Goal: Transaction & Acquisition: Purchase product/service

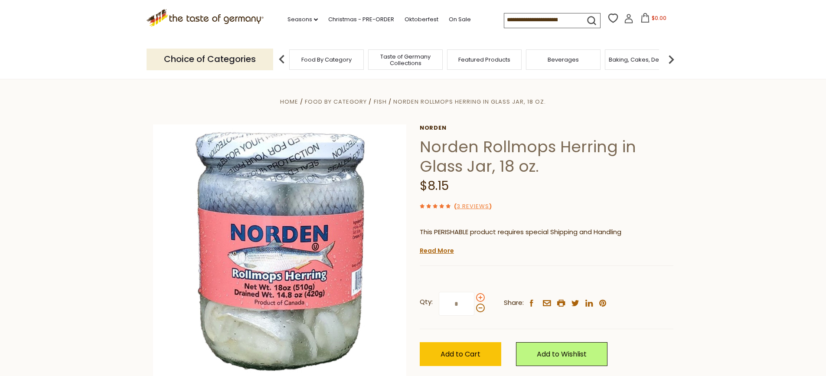
click at [481, 298] on span at bounding box center [480, 297] width 9 height 9
click at [474, 298] on input "*" at bounding box center [457, 304] width 36 height 24
click at [481, 298] on span at bounding box center [480, 297] width 9 height 9
click at [474, 298] on input "*" at bounding box center [457, 304] width 36 height 24
click at [481, 309] on span at bounding box center [480, 308] width 9 height 9
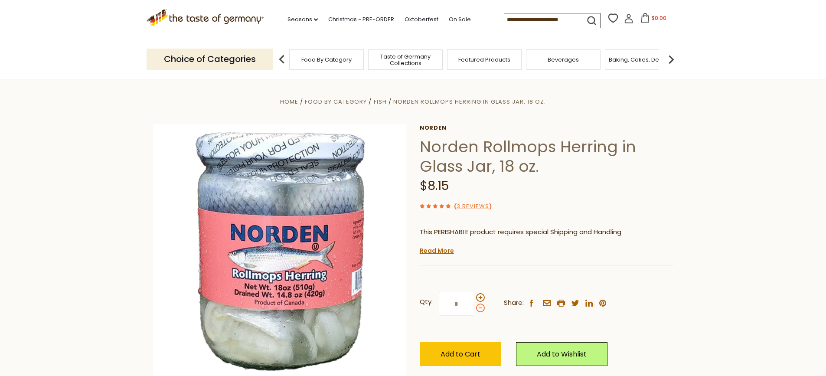
click at [474, 309] on input "*" at bounding box center [457, 304] width 36 height 24
click at [481, 309] on span at bounding box center [480, 308] width 9 height 9
click at [474, 309] on input "*" at bounding box center [457, 304] width 36 height 24
type input "*"
click at [465, 353] on span "Add to Cart" at bounding box center [461, 354] width 40 height 10
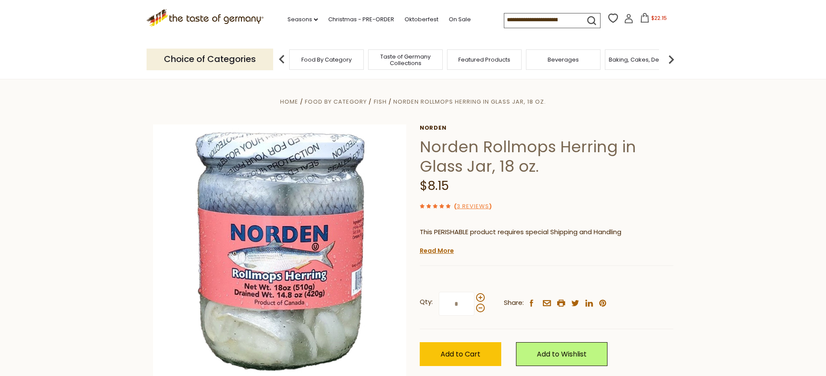
click at [335, 59] on span "Food By Category" at bounding box center [326, 59] width 50 height 7
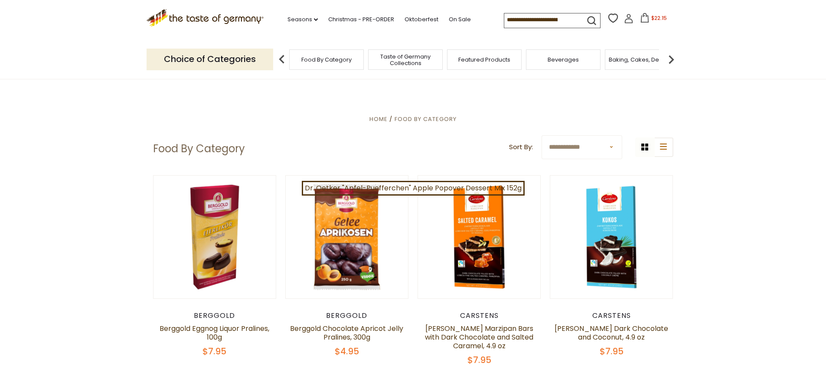
click at [571, 21] on input at bounding box center [540, 19] width 73 height 12
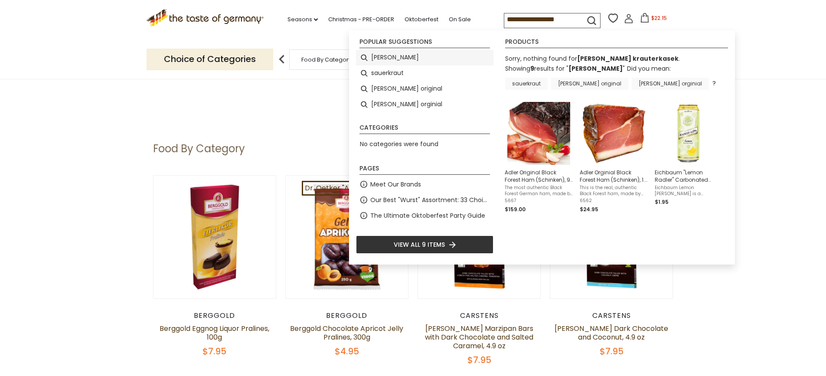
click at [379, 56] on li "adler" at bounding box center [424, 58] width 137 height 16
type input "*****"
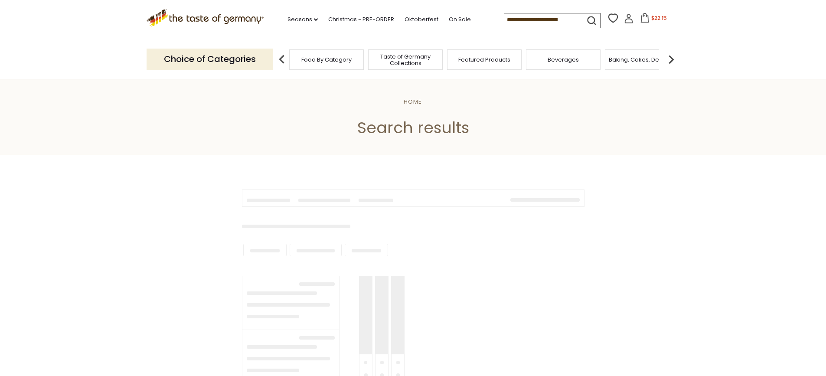
type input "*****"
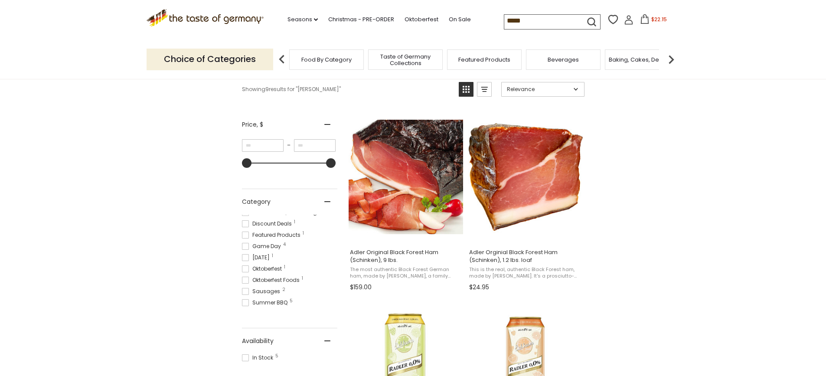
scroll to position [42, 0]
click at [497, 61] on span "Featured Products" at bounding box center [484, 59] width 52 height 7
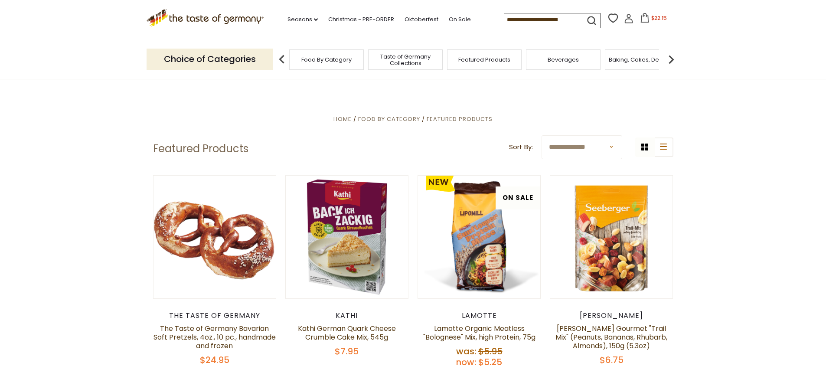
click at [612, 148] on select "**********" at bounding box center [582, 147] width 81 height 24
click at [346, 120] on span "Home" at bounding box center [343, 119] width 18 height 8
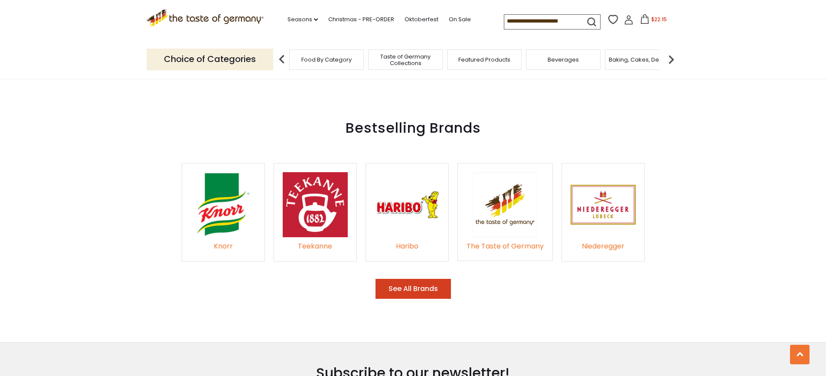
scroll to position [1301, 0]
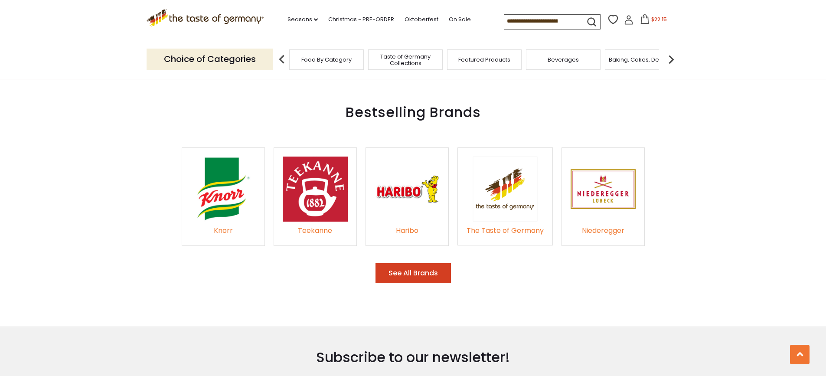
click at [419, 266] on button "See All Brands" at bounding box center [413, 273] width 75 height 20
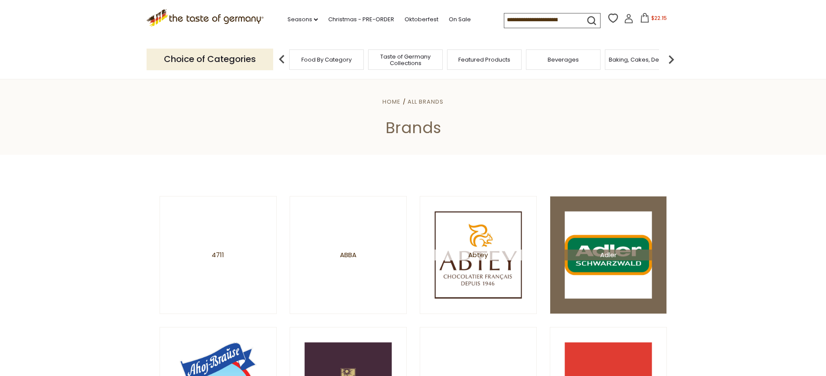
click at [622, 257] on span "Adler" at bounding box center [608, 254] width 87 height 11
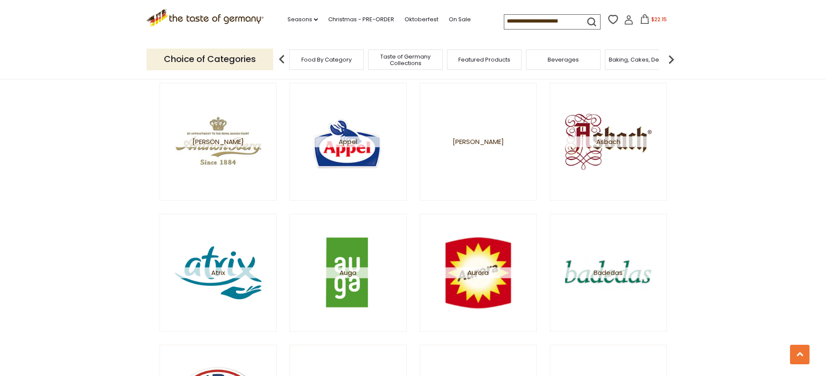
scroll to position [390, 0]
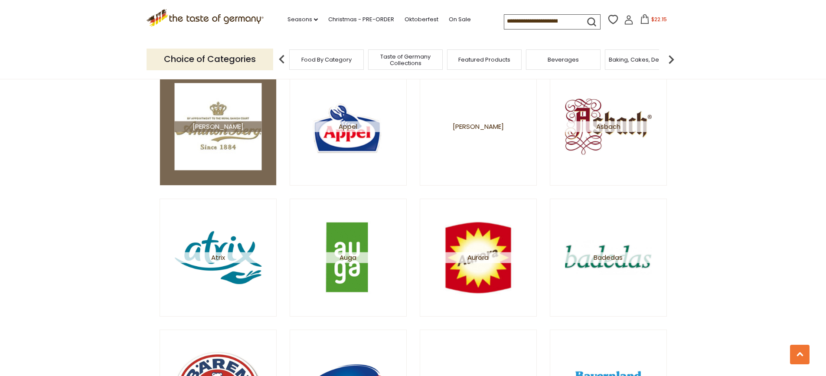
click at [220, 134] on img at bounding box center [217, 126] width 87 height 87
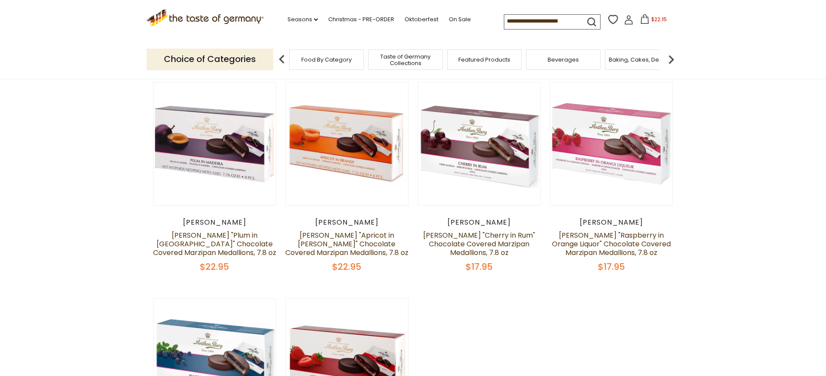
scroll to position [87, 0]
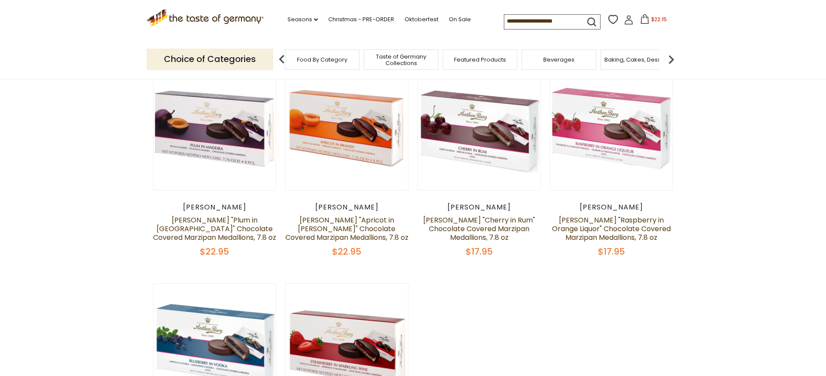
click at [636, 58] on span "Baking, Cakes, Desserts" at bounding box center [638, 59] width 67 height 7
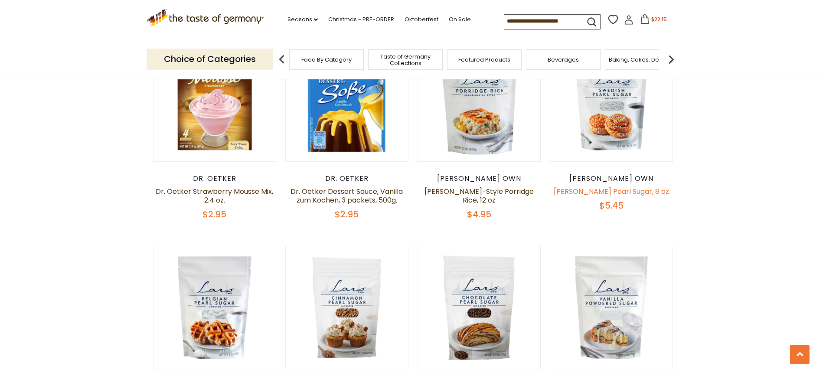
scroll to position [1605, 0]
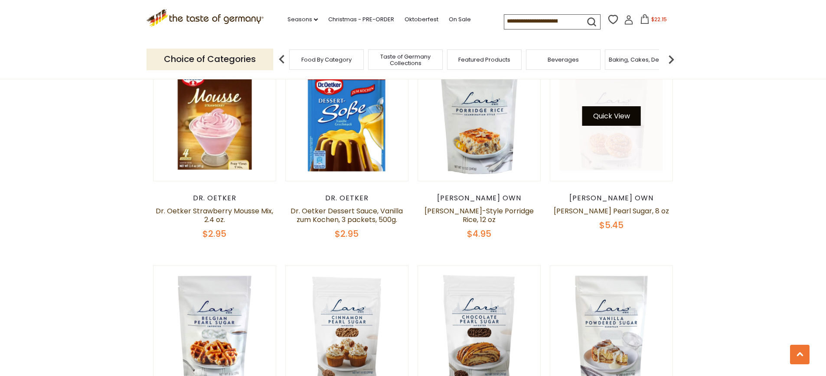
click at [610, 109] on button "Quick View" at bounding box center [611, 116] width 59 height 20
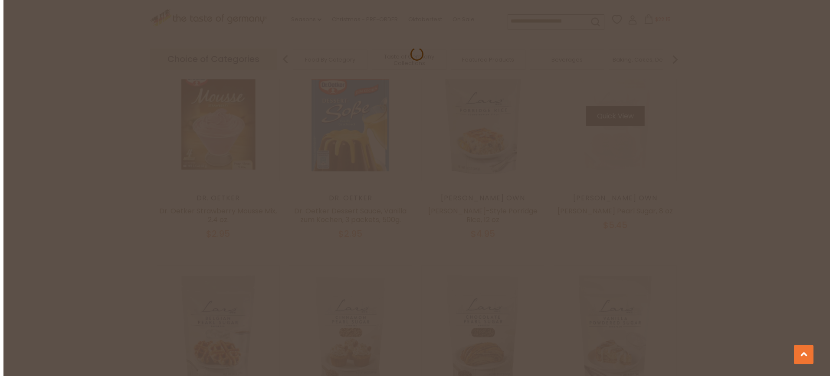
scroll to position [1606, 0]
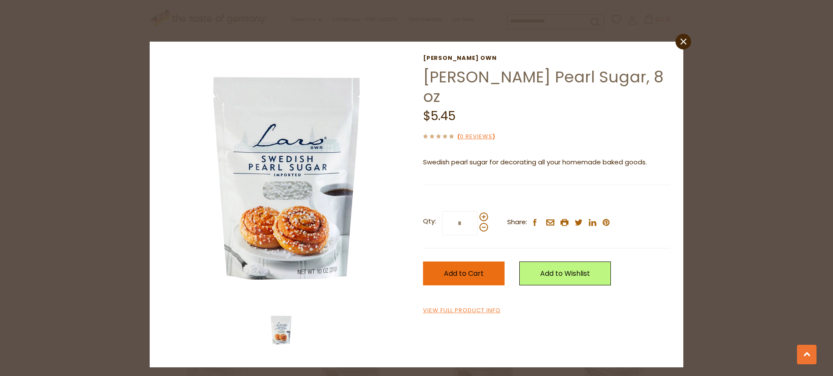
click at [464, 268] on span "Add to Cart" at bounding box center [464, 273] width 40 height 10
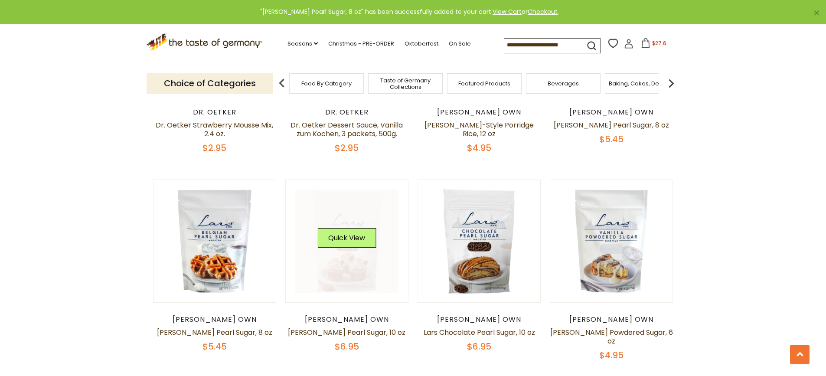
scroll to position [1691, 0]
click at [345, 227] on button "Quick View" at bounding box center [346, 237] width 59 height 20
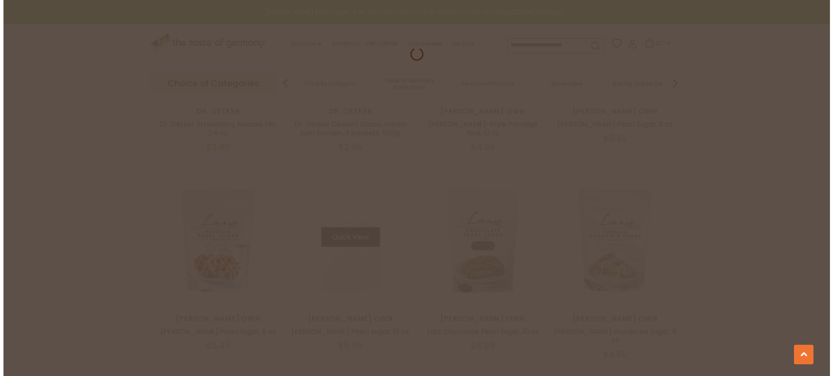
scroll to position [1693, 0]
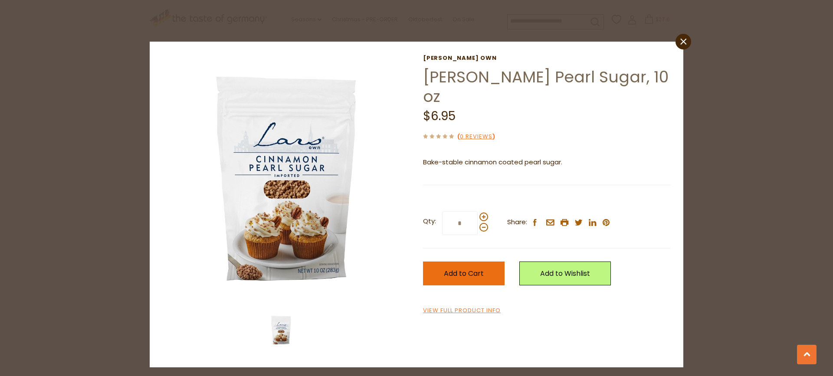
click at [467, 272] on span "Add to Cart" at bounding box center [464, 273] width 40 height 10
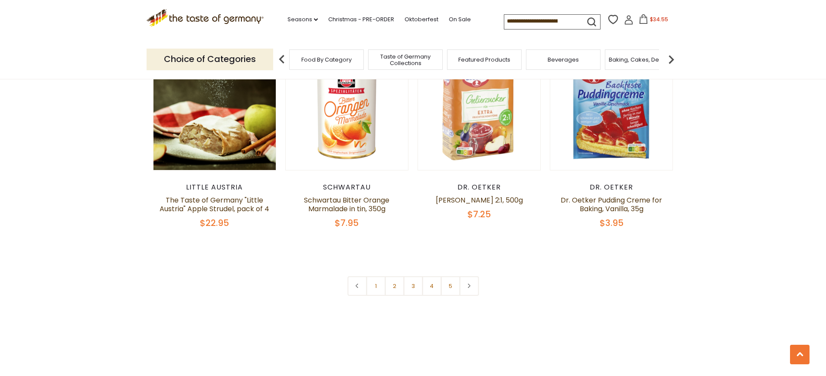
scroll to position [2038, 0]
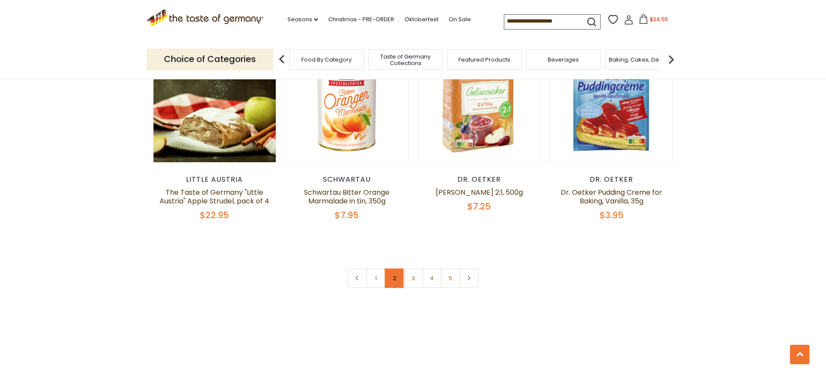
click at [396, 268] on link "2" at bounding box center [395, 278] width 20 height 20
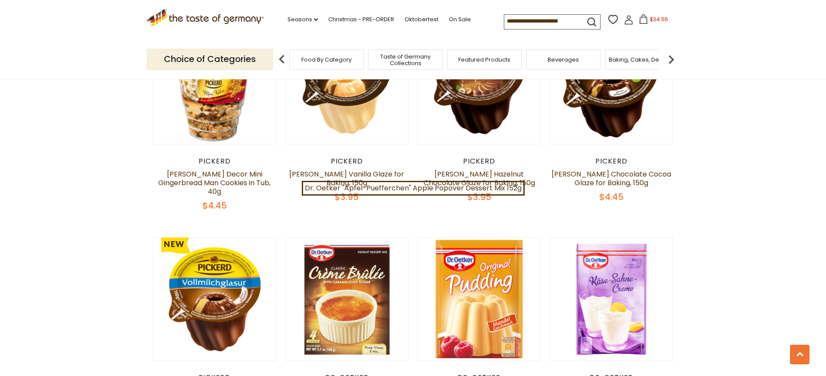
scroll to position [1036, 0]
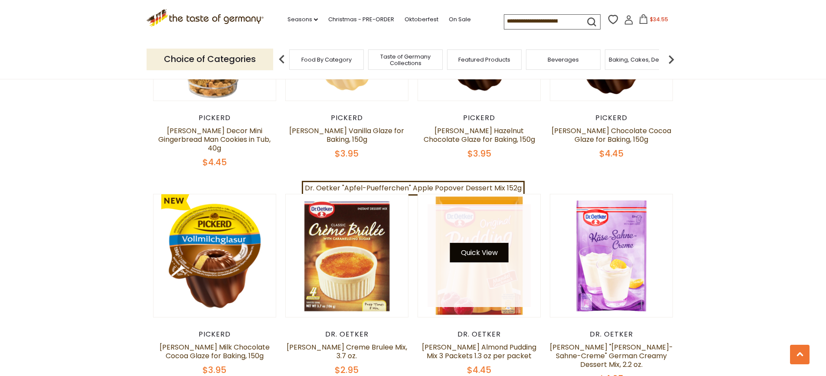
click at [485, 243] on button "Quick View" at bounding box center [479, 253] width 59 height 20
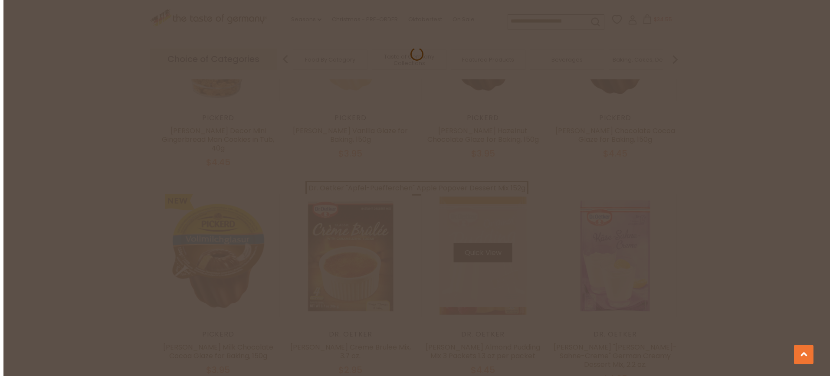
scroll to position [1037, 0]
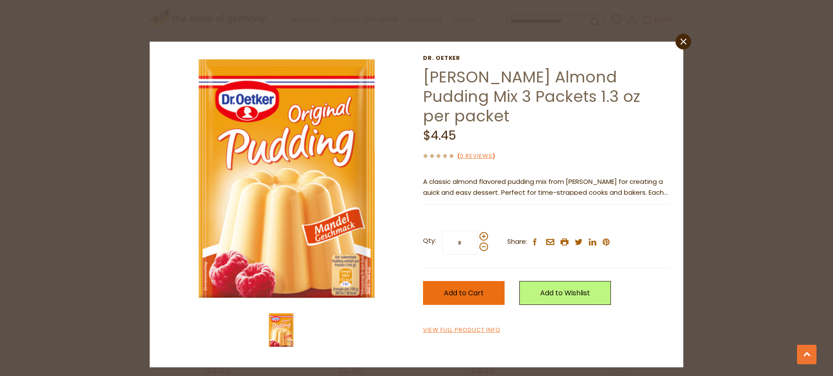
click at [462, 288] on span "Add to Cart" at bounding box center [464, 293] width 40 height 10
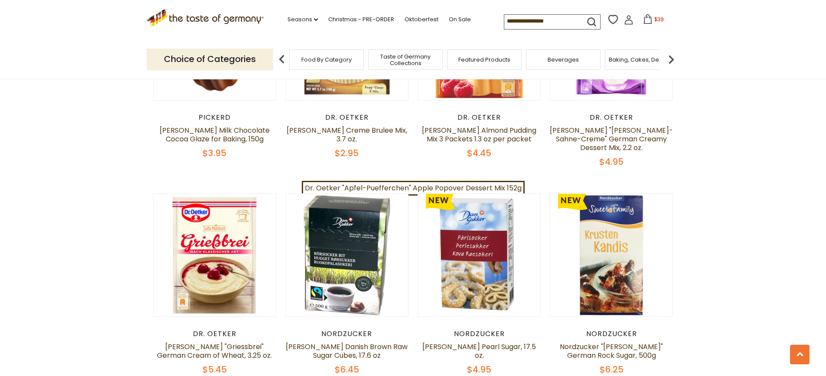
scroll to position [1296, 0]
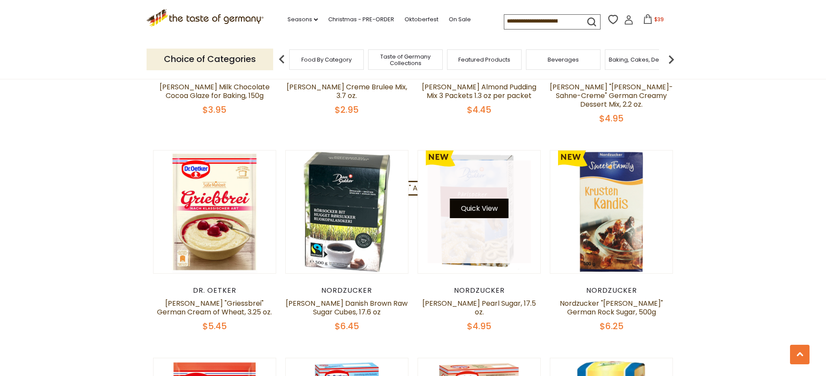
click at [477, 199] on button "Quick View" at bounding box center [479, 209] width 59 height 20
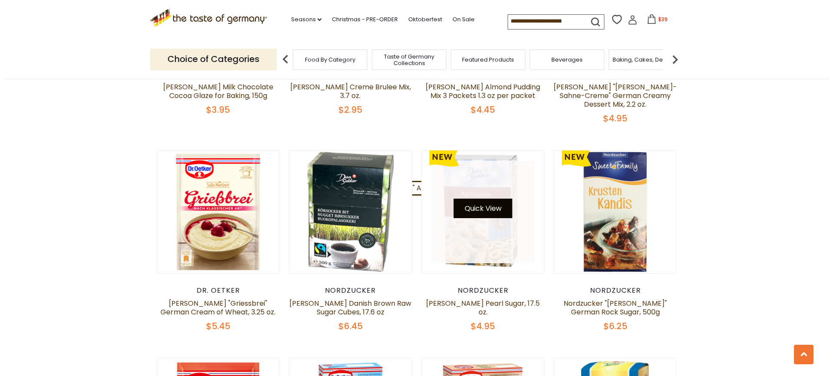
scroll to position [1298, 0]
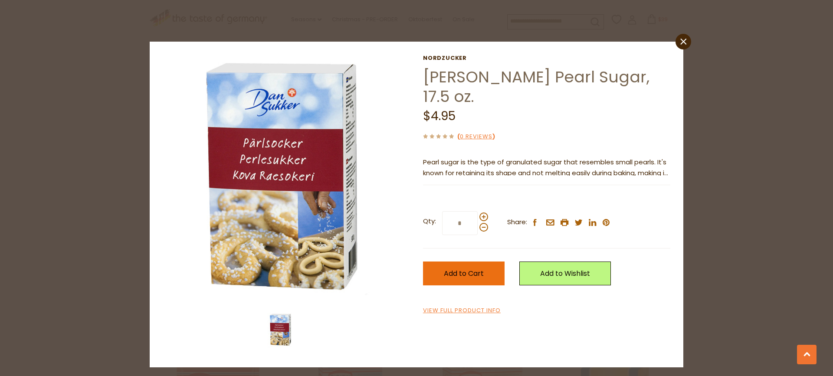
click at [454, 268] on span "Add to Cart" at bounding box center [464, 273] width 40 height 10
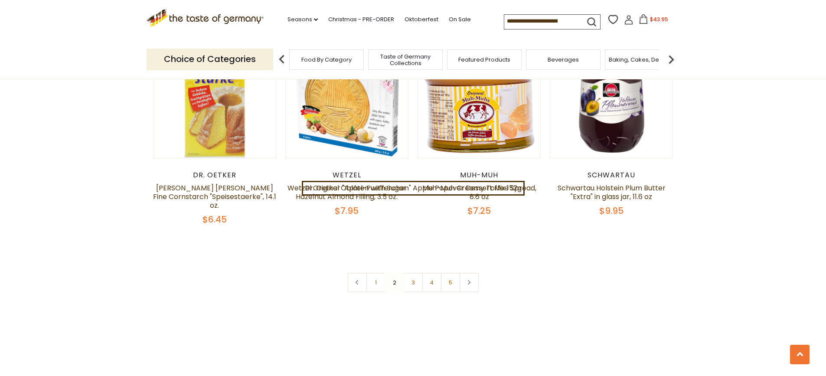
scroll to position [2077, 0]
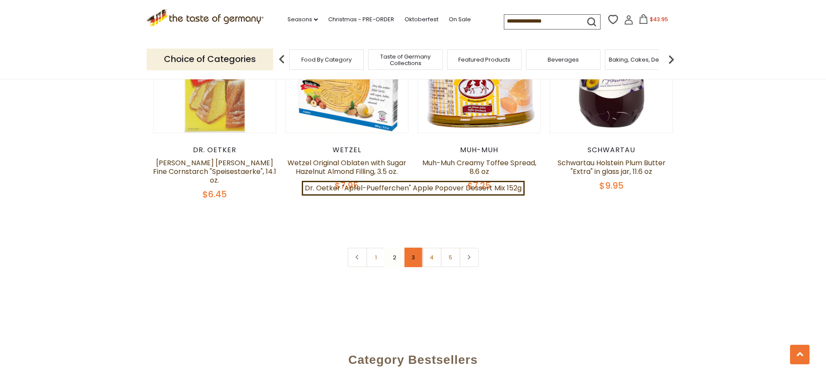
click at [411, 248] on link "3" at bounding box center [413, 258] width 20 height 20
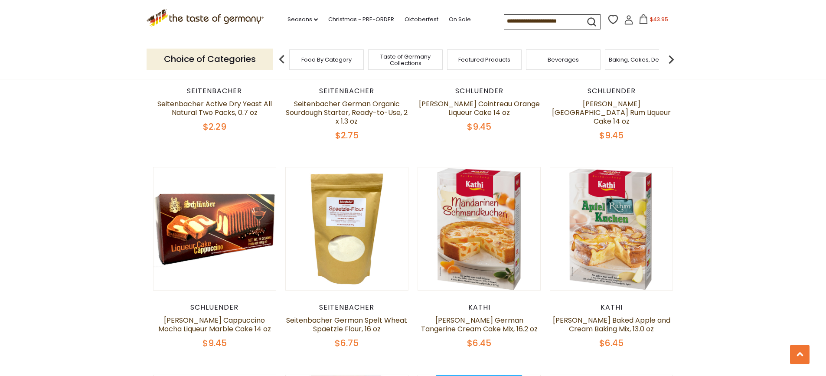
scroll to position [342, 0]
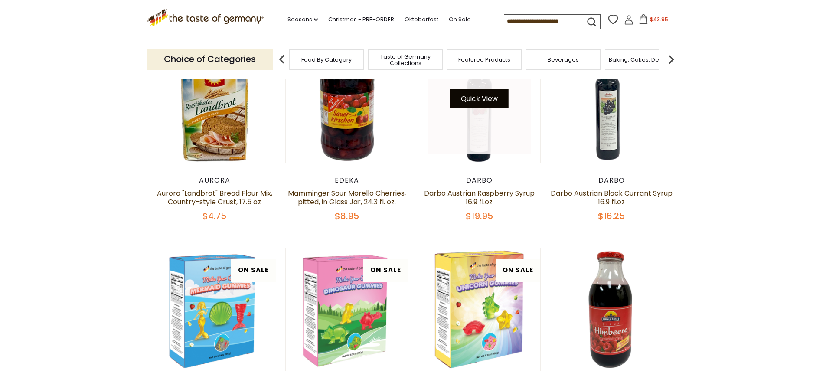
click at [478, 101] on button "Quick View" at bounding box center [479, 99] width 59 height 20
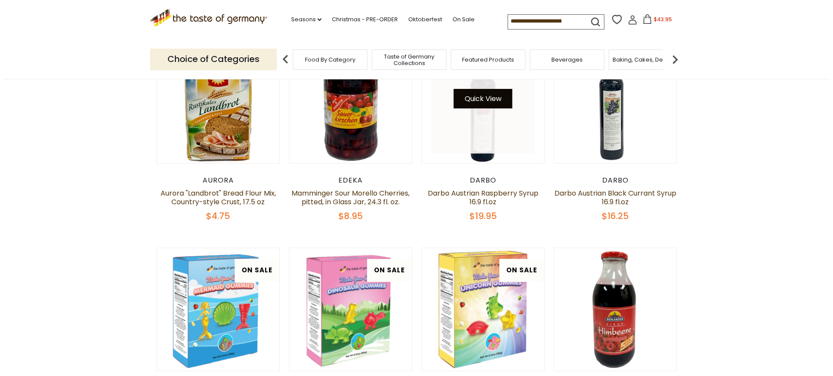
scroll to position [343, 0]
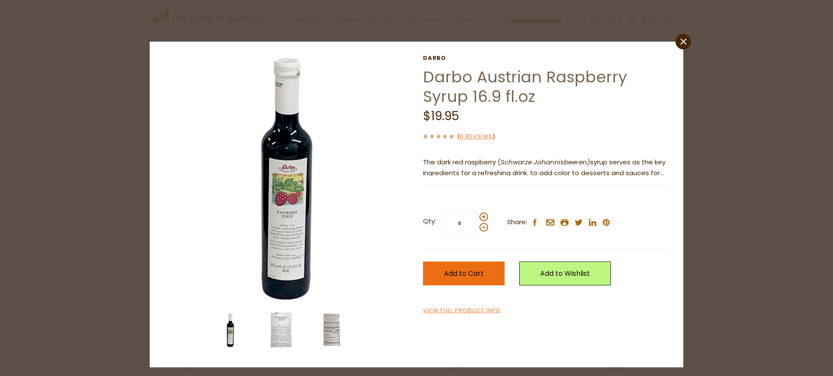
click at [474, 275] on span "Add to Cart" at bounding box center [464, 273] width 40 height 10
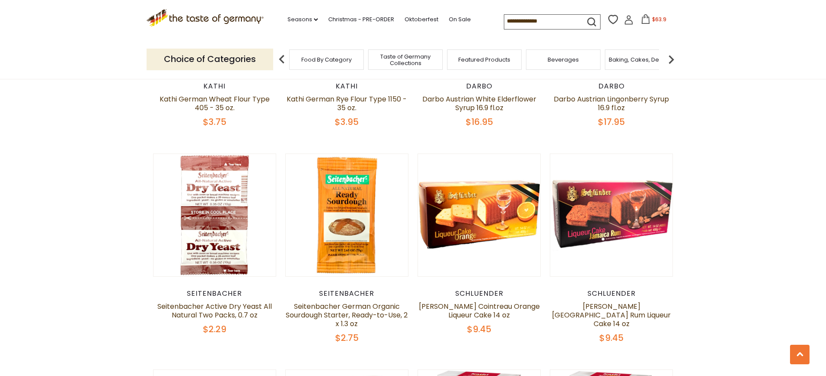
scroll to position [906, 0]
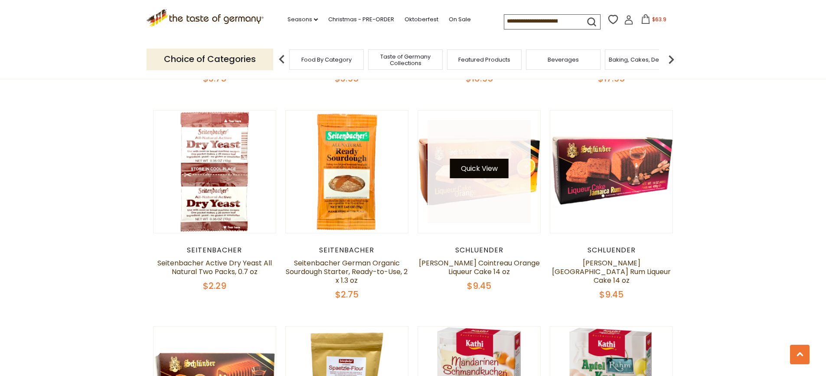
click at [477, 170] on button "Quick View" at bounding box center [479, 169] width 59 height 20
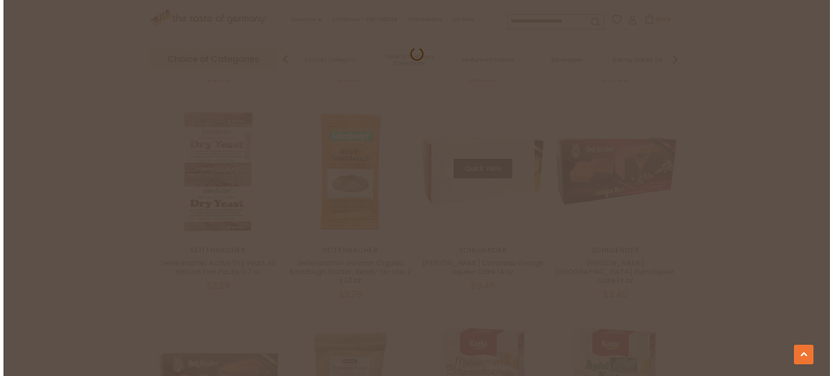
scroll to position [907, 0]
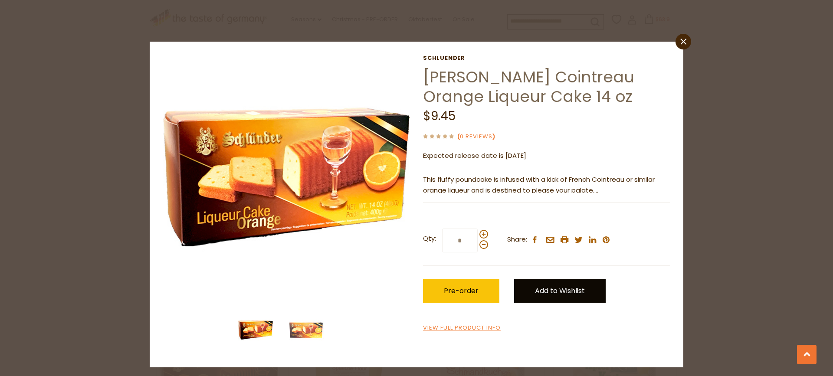
click at [545, 289] on link "Add to Wishlist" at bounding box center [560, 291] width 92 height 24
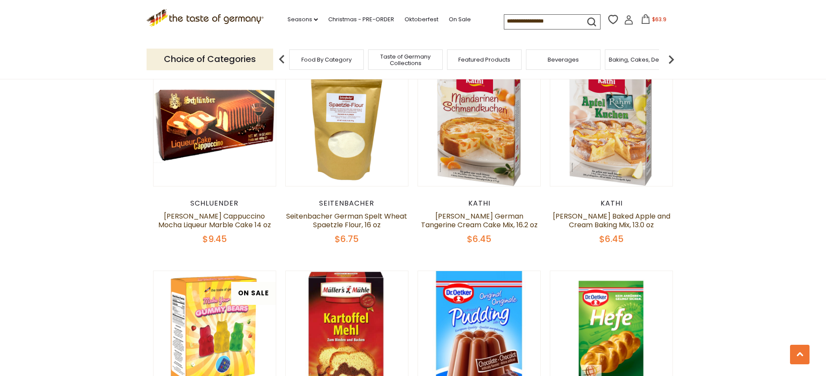
scroll to position [1168, 0]
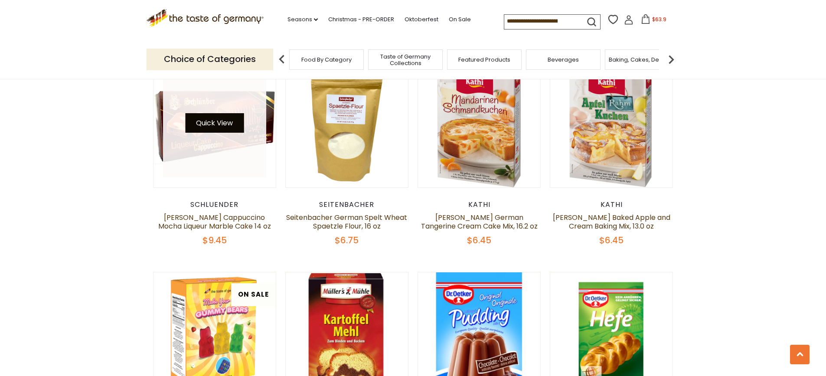
click at [213, 121] on button "Quick View" at bounding box center [214, 123] width 59 height 20
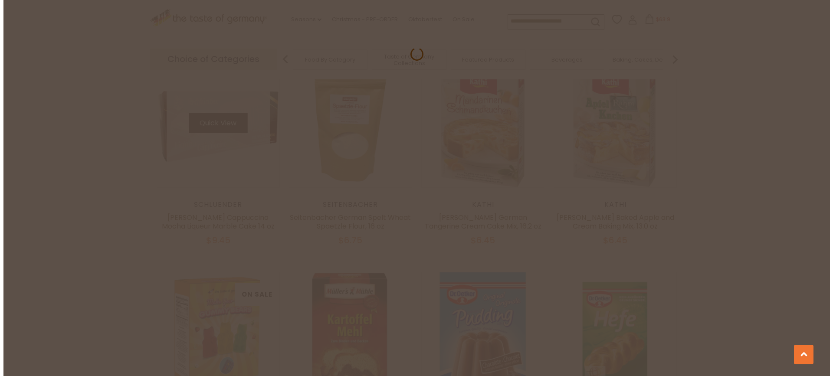
scroll to position [1169, 0]
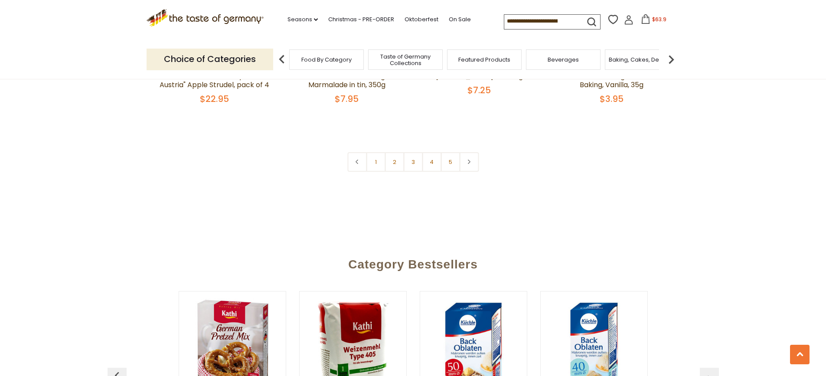
scroll to position [2166, 0]
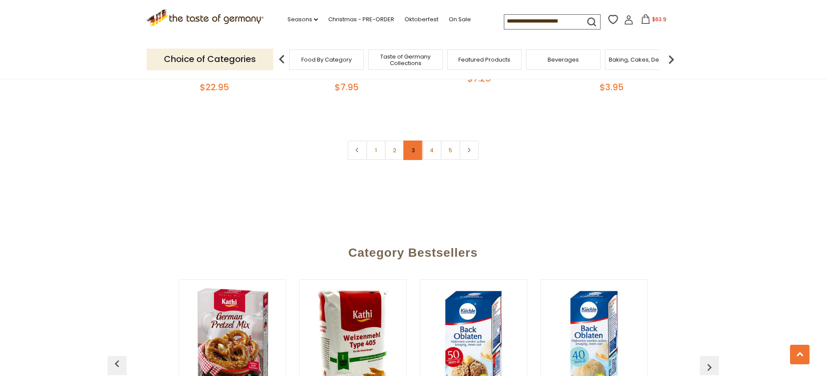
click at [414, 141] on link "3" at bounding box center [413, 151] width 20 height 20
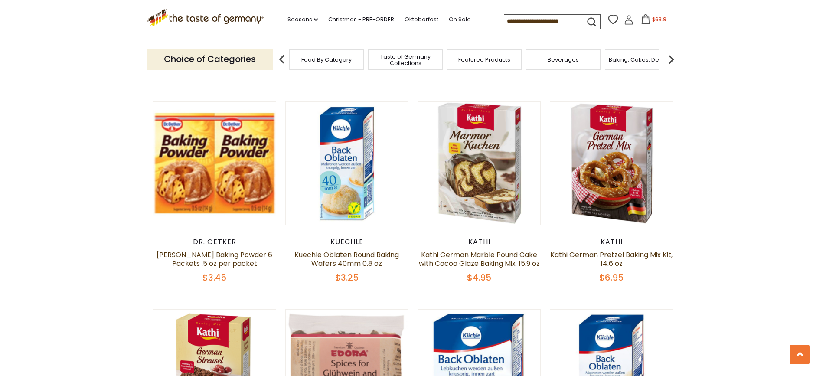
scroll to position [1556, 0]
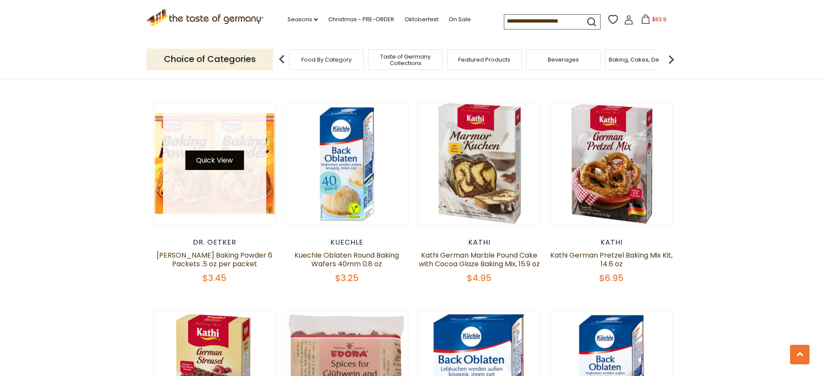
click at [214, 163] on button "Quick View" at bounding box center [214, 160] width 59 height 20
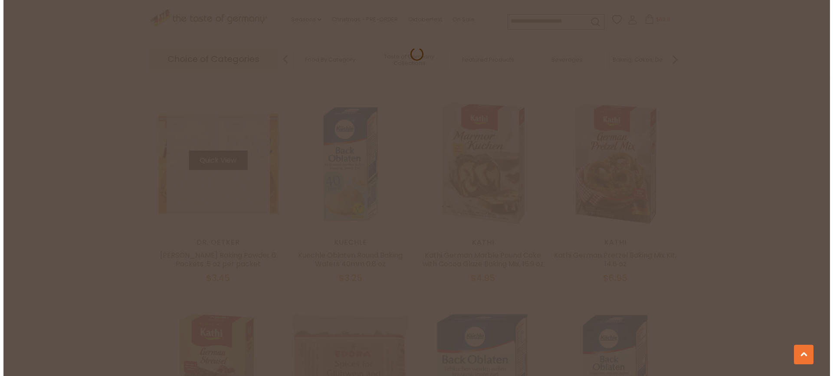
scroll to position [1558, 0]
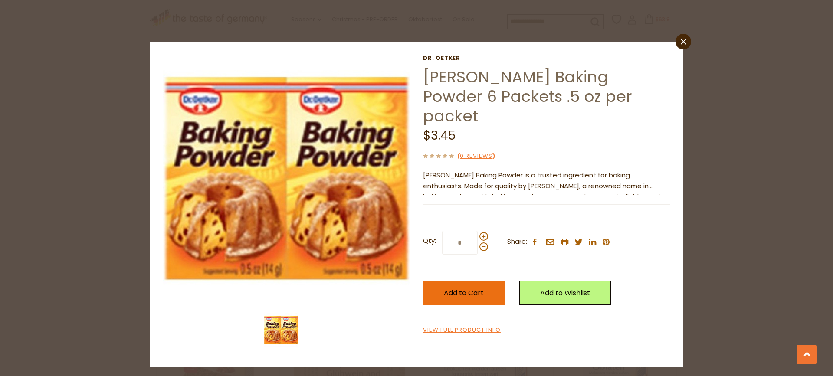
click at [475, 288] on span "Add to Cart" at bounding box center [464, 293] width 40 height 10
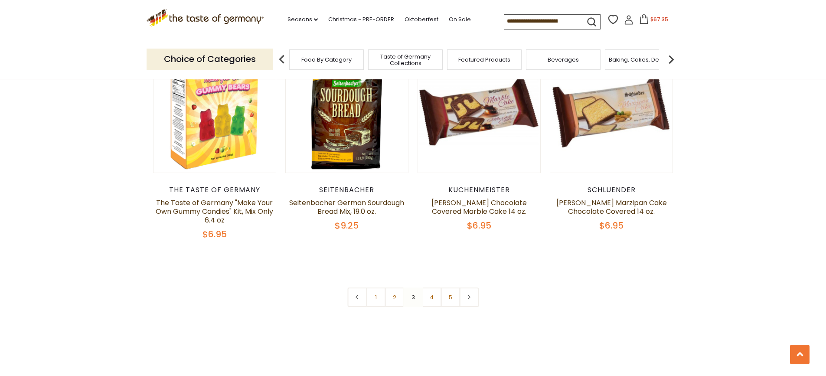
scroll to position [2033, 0]
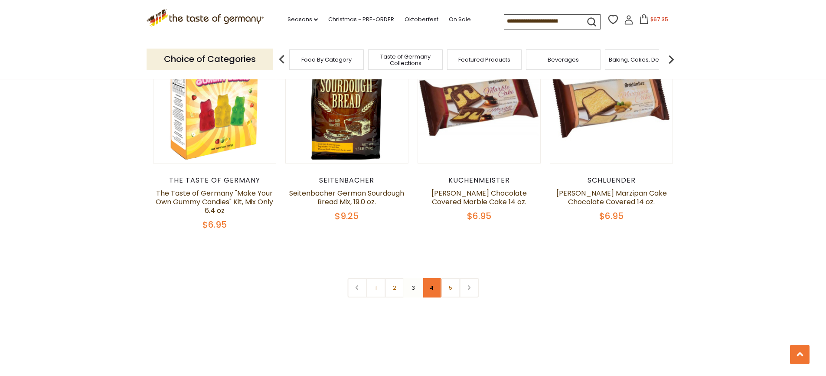
click at [431, 297] on link "4" at bounding box center [432, 288] width 20 height 20
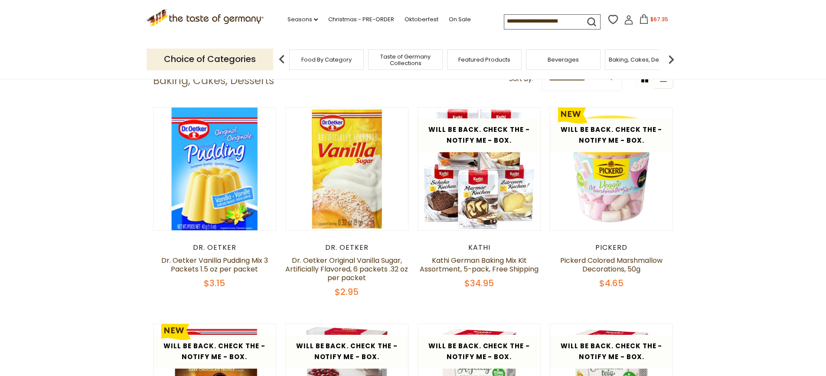
scroll to position [298, 0]
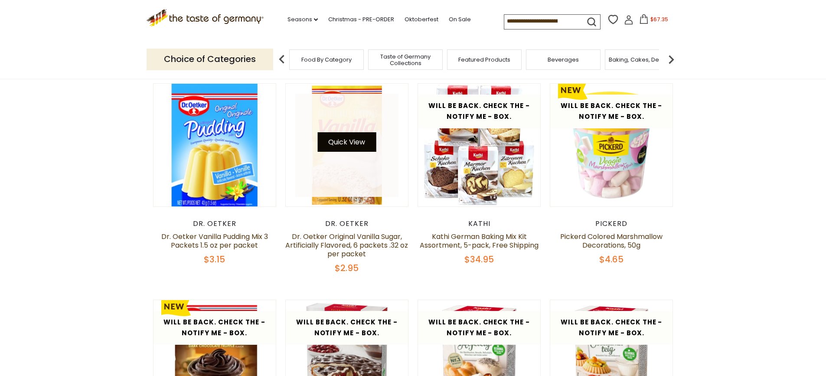
click at [356, 142] on button "Quick View" at bounding box center [346, 142] width 59 height 20
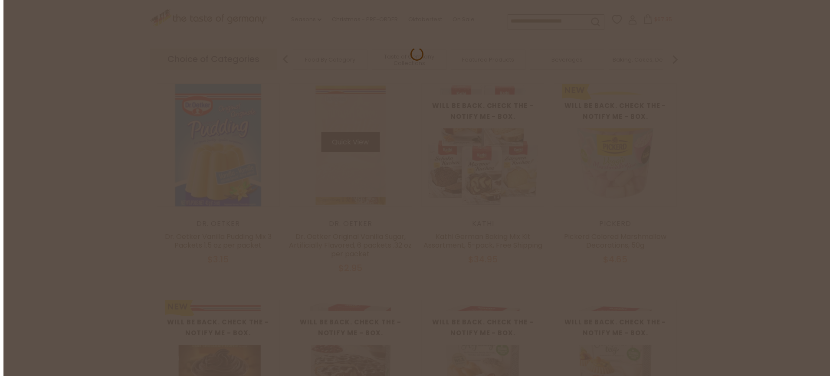
scroll to position [300, 0]
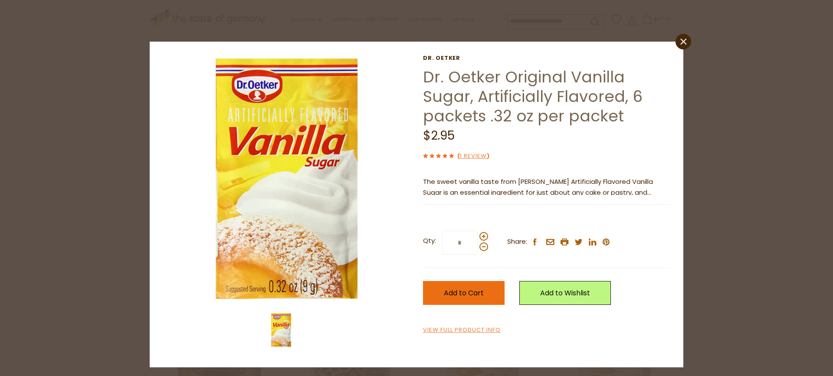
click at [472, 293] on span "Add to Cart" at bounding box center [464, 293] width 40 height 10
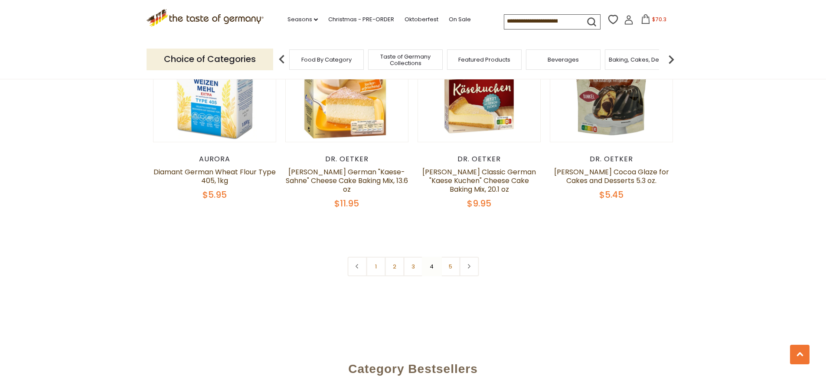
scroll to position [2077, 0]
click at [447, 256] on link "5" at bounding box center [451, 266] width 20 height 20
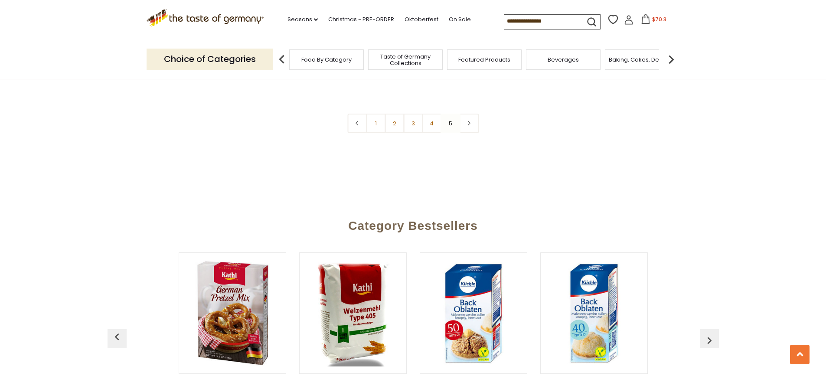
scroll to position [342, 0]
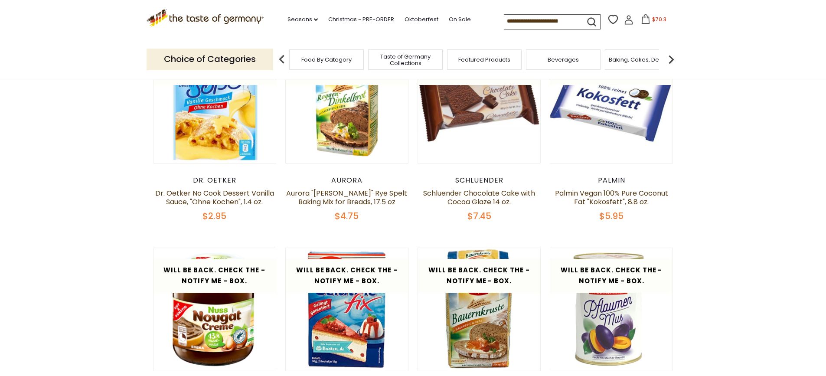
click at [406, 60] on span "Taste of Germany Collections" at bounding box center [405, 59] width 69 height 13
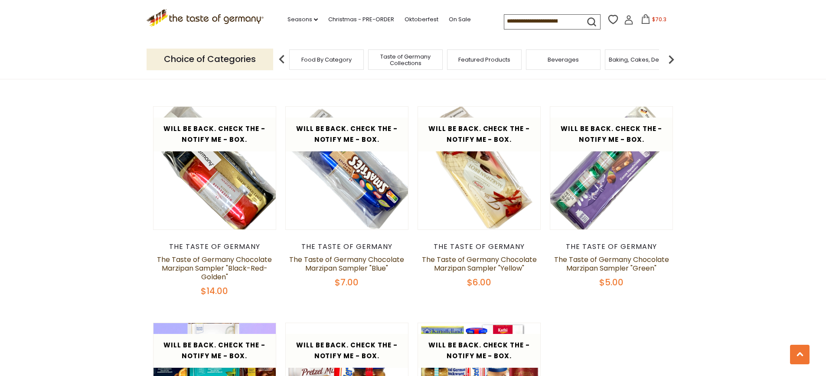
scroll to position [1561, 0]
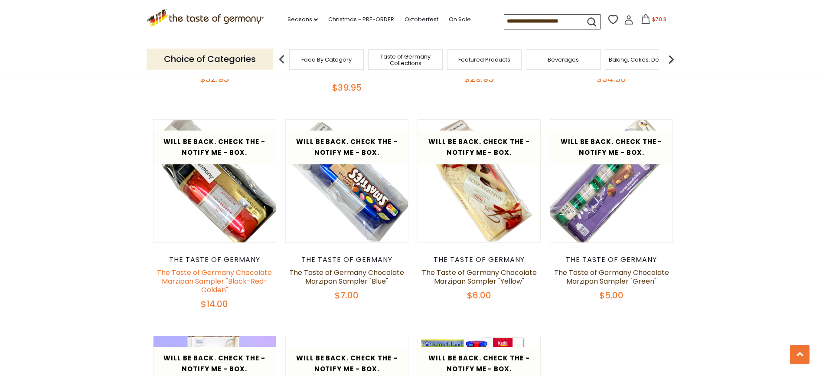
click at [225, 268] on link "The Taste of Germany Chocolate Marzipan Sampler "Black-Red-Golden"" at bounding box center [214, 281] width 115 height 27
